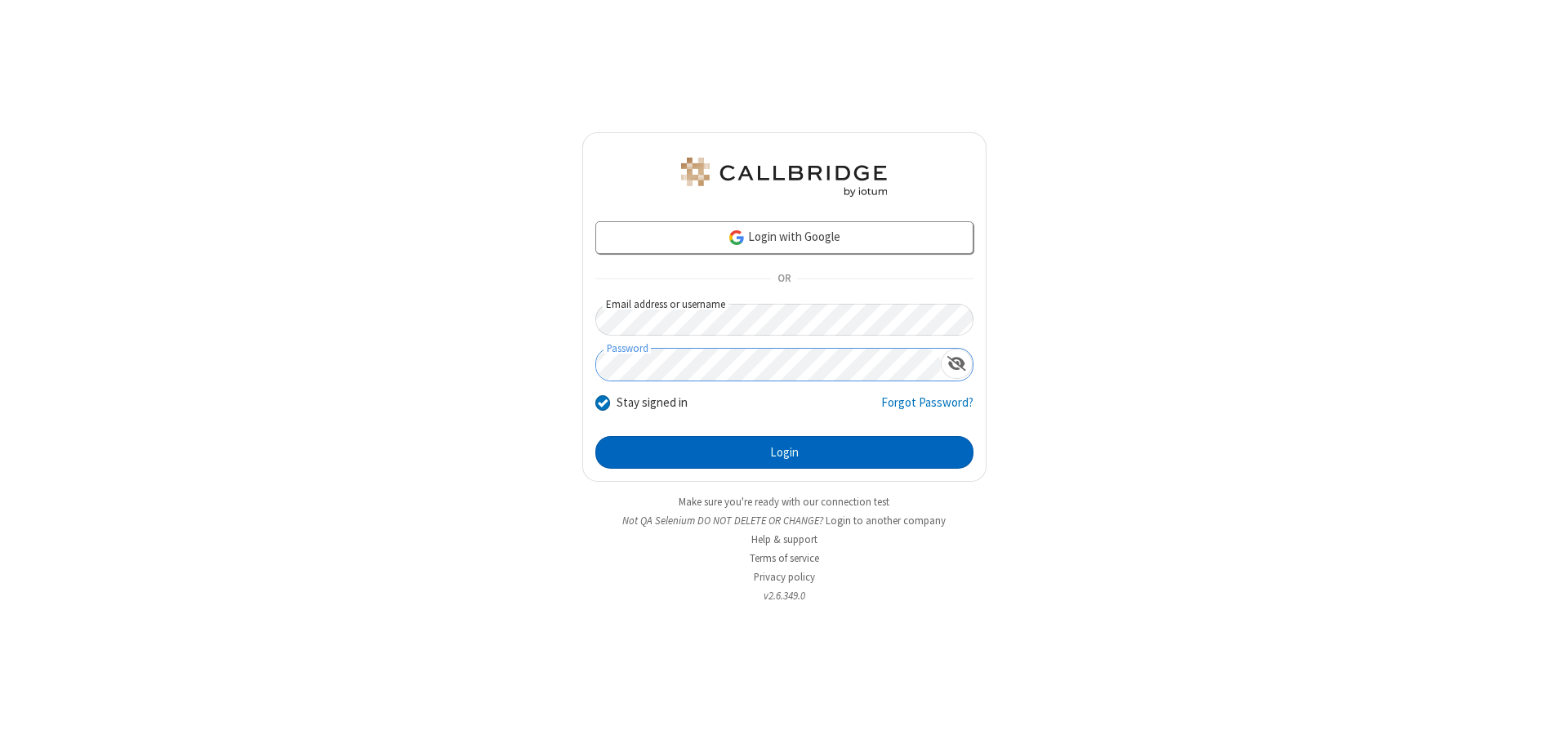
click at [784, 452] on button "Login" at bounding box center [784, 452] width 378 height 32
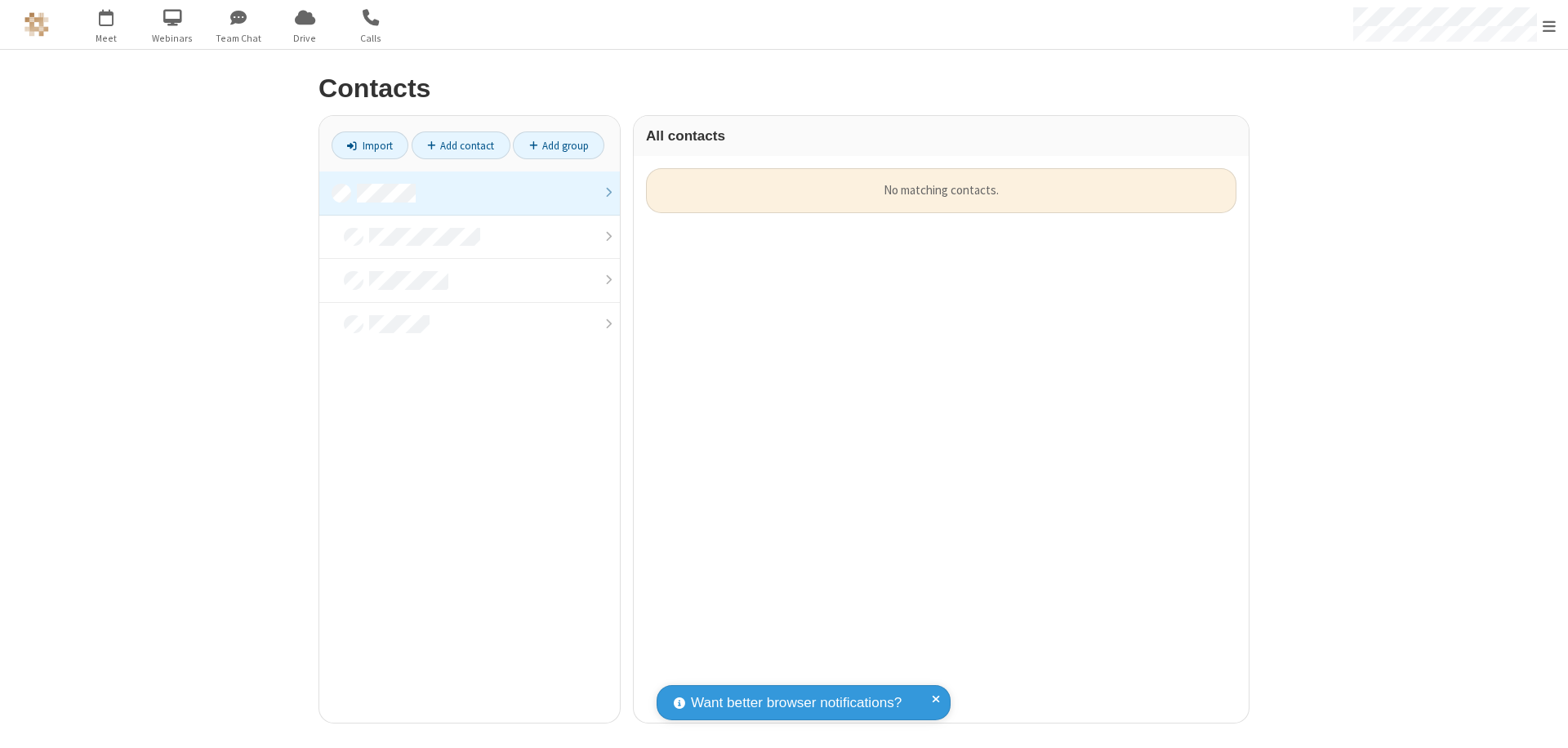
click at [469, 192] on link at bounding box center [469, 193] width 300 height 44
click at [460, 146] on link "Add contact" at bounding box center [461, 145] width 99 height 28
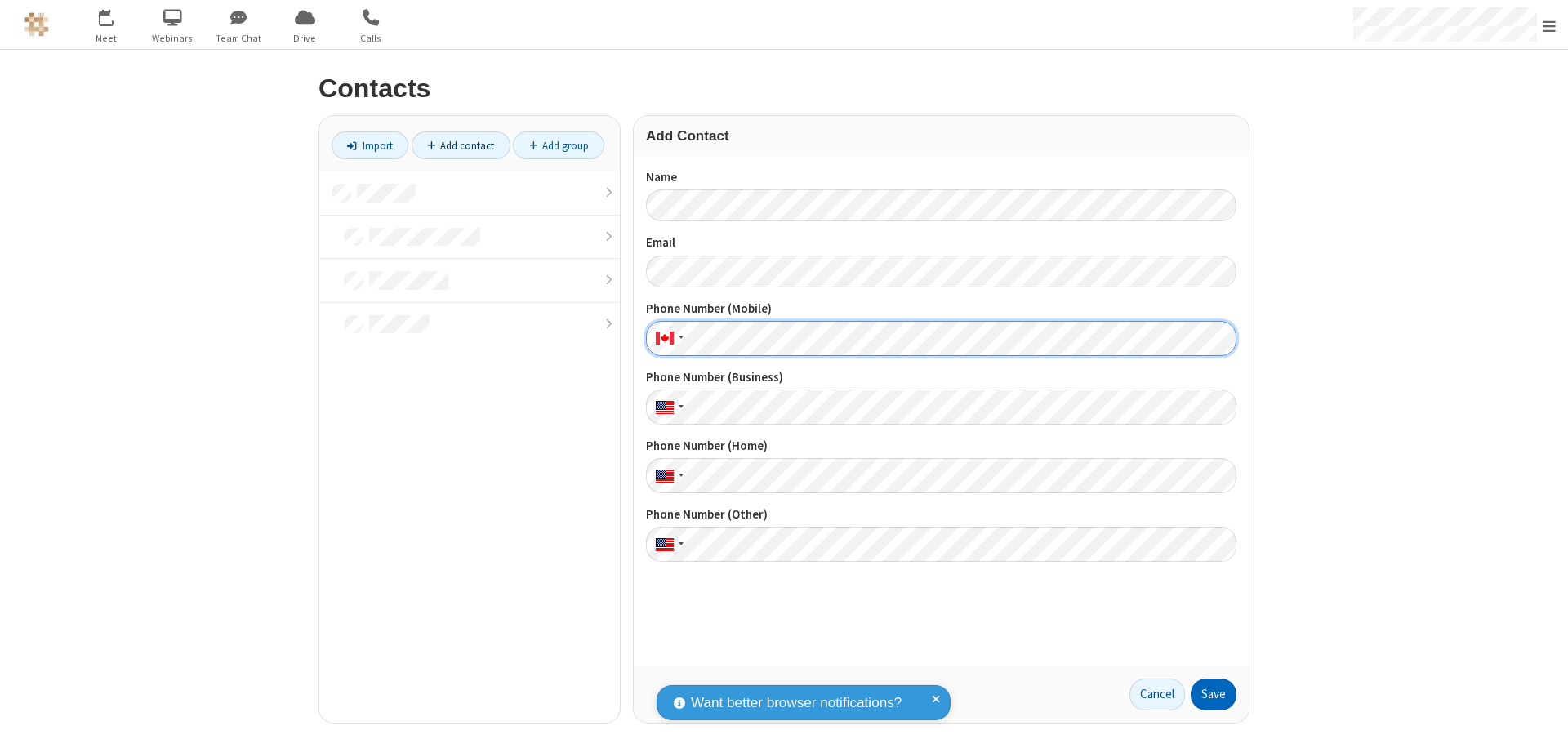
click at [1213, 694] on button "Save" at bounding box center [1213, 695] width 46 height 32
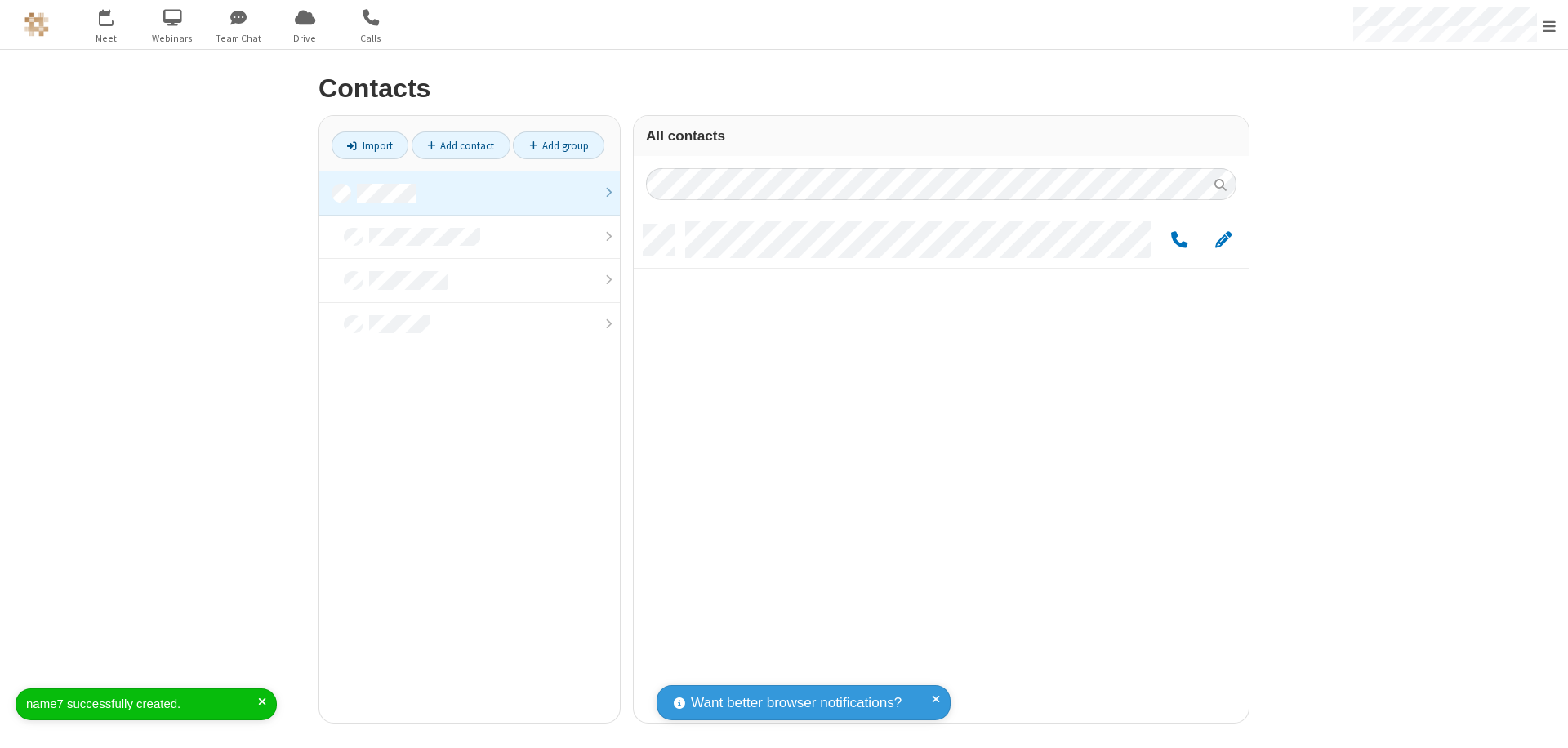
scroll to position [498, 602]
